Goal: Information Seeking & Learning: Understand process/instructions

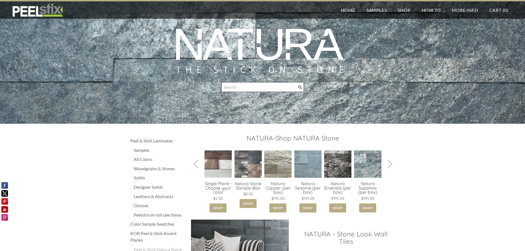
click at [226, 87] on input "Search" at bounding box center [262, 87] width 83 height 10
type input "how to Video"
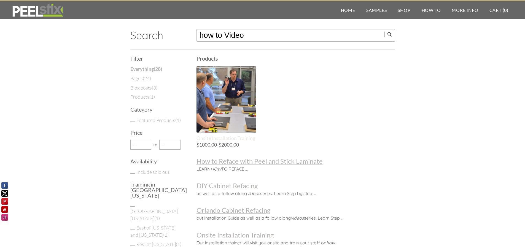
click at [220, 99] on div at bounding box center [225, 99] width 59 height 66
